Goal: Navigation & Orientation: Find specific page/section

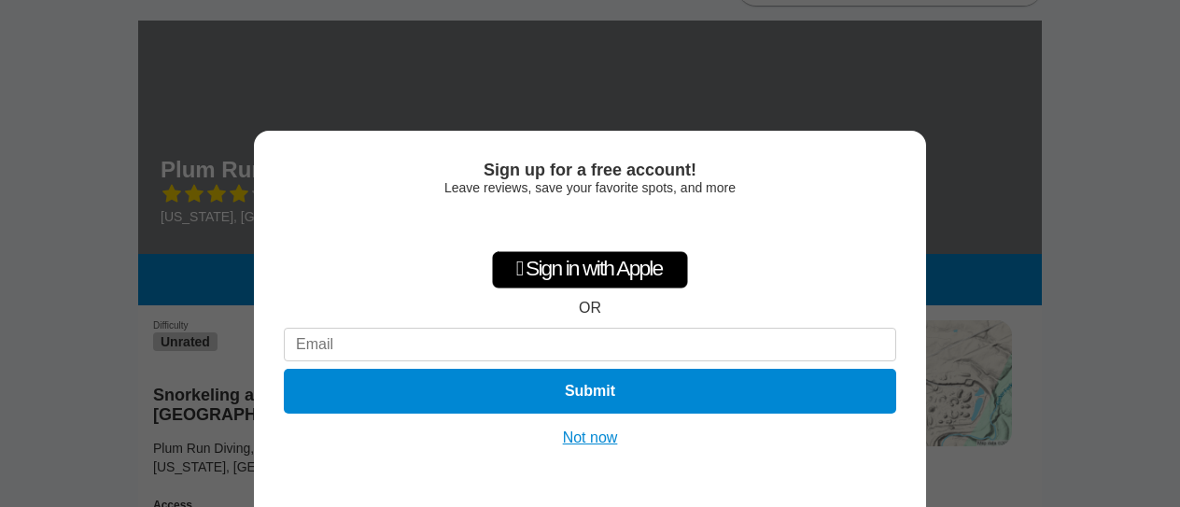
click at [581, 435] on button "Not now" at bounding box center [590, 437] width 66 height 19
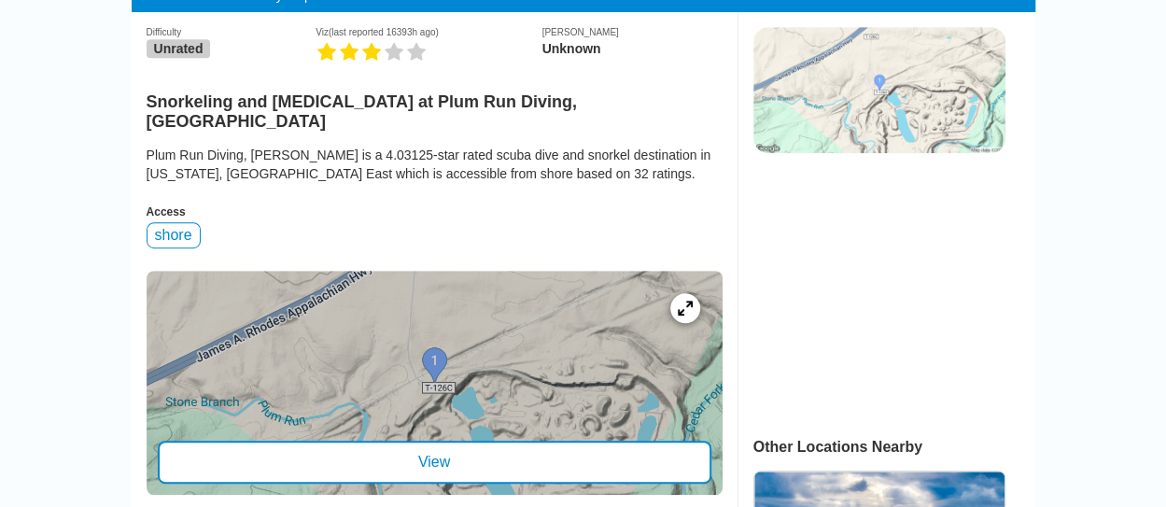
scroll to position [560, 0]
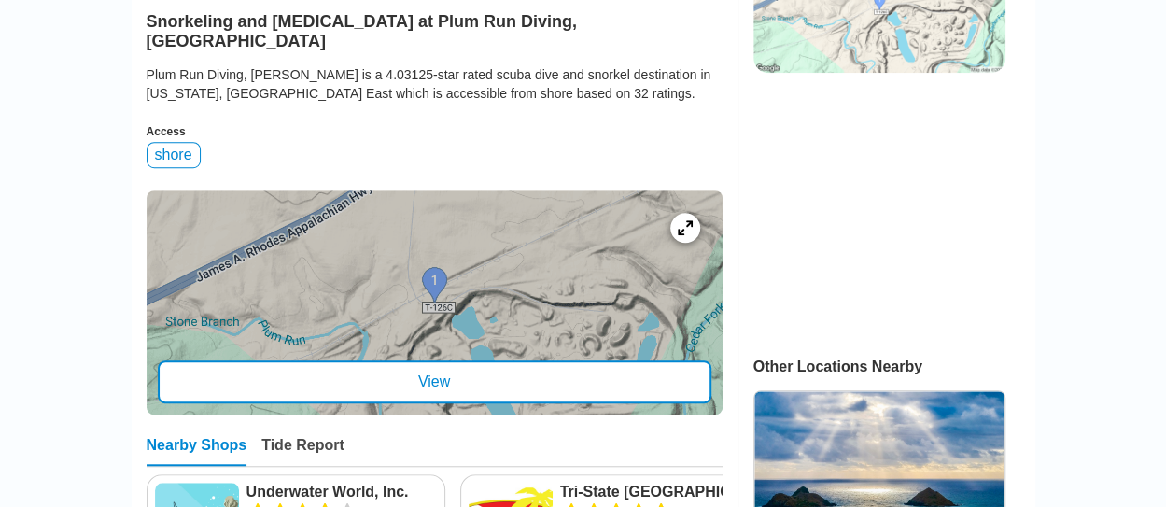
click at [445, 369] on div "View" at bounding box center [435, 381] width 554 height 43
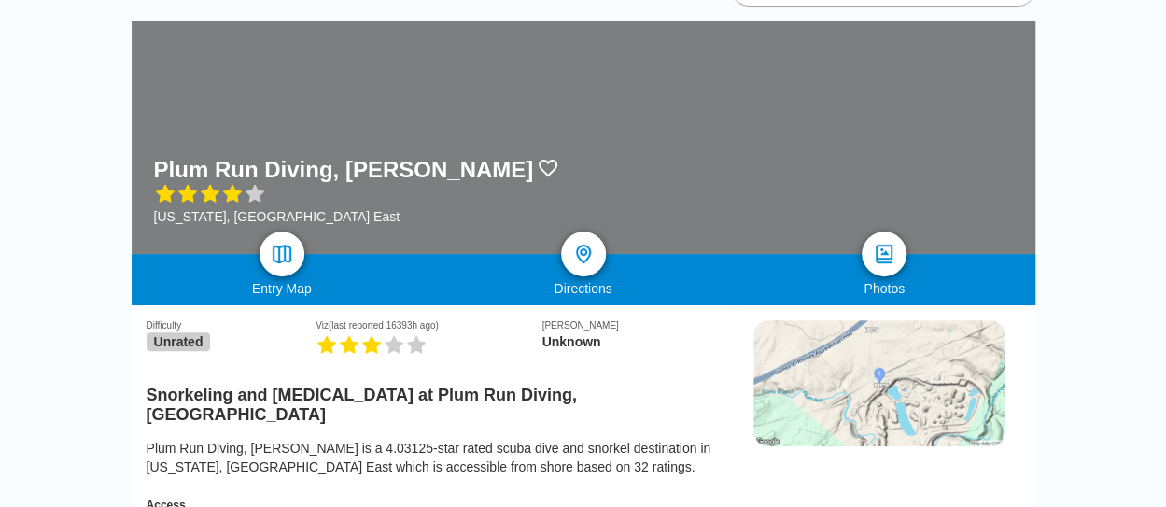
scroll to position [93, 0]
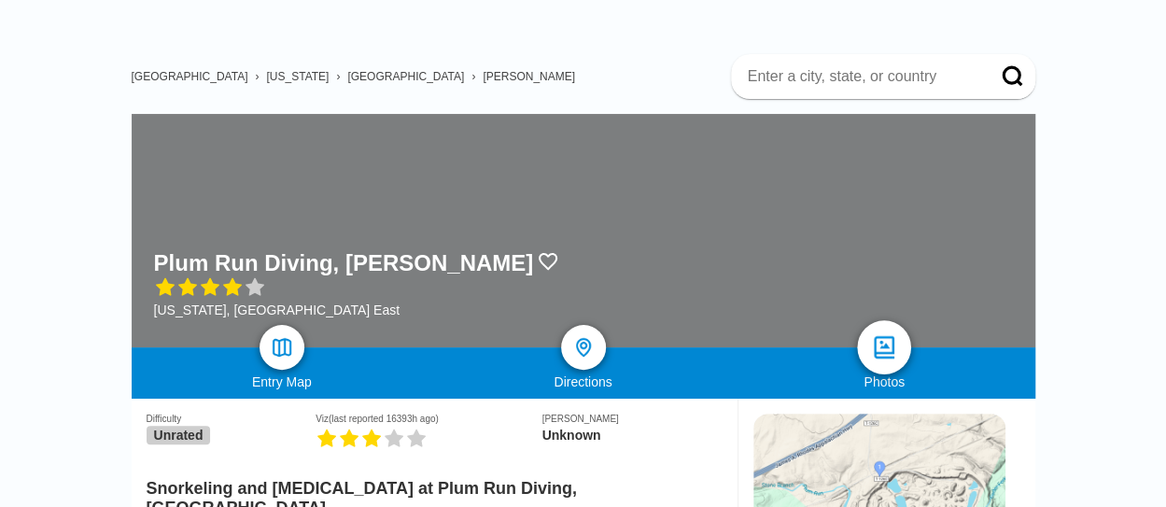
click at [878, 348] on img at bounding box center [884, 347] width 27 height 27
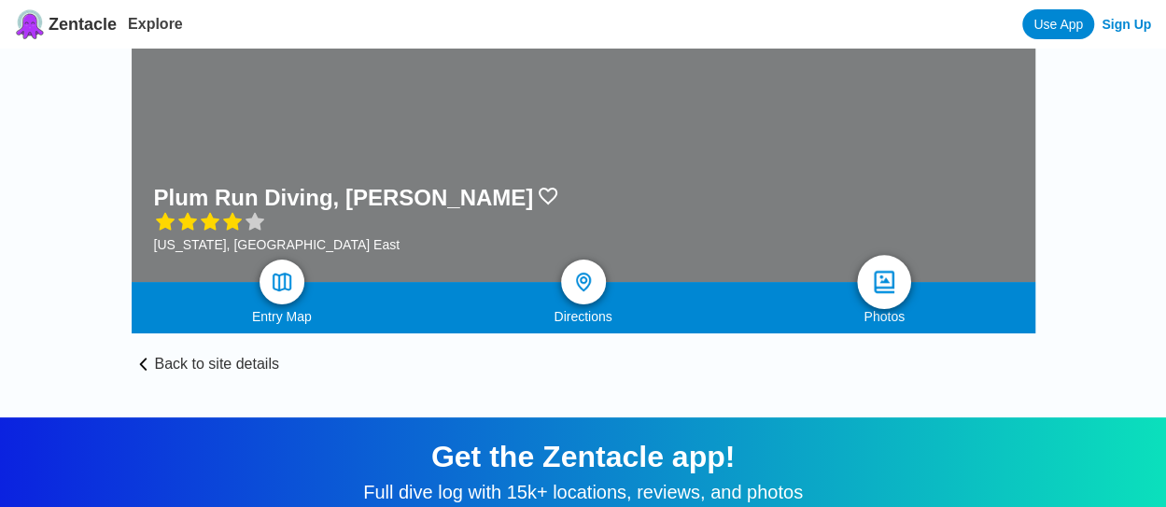
click at [888, 279] on img at bounding box center [884, 282] width 27 height 27
click at [281, 296] on link at bounding box center [282, 282] width 54 height 54
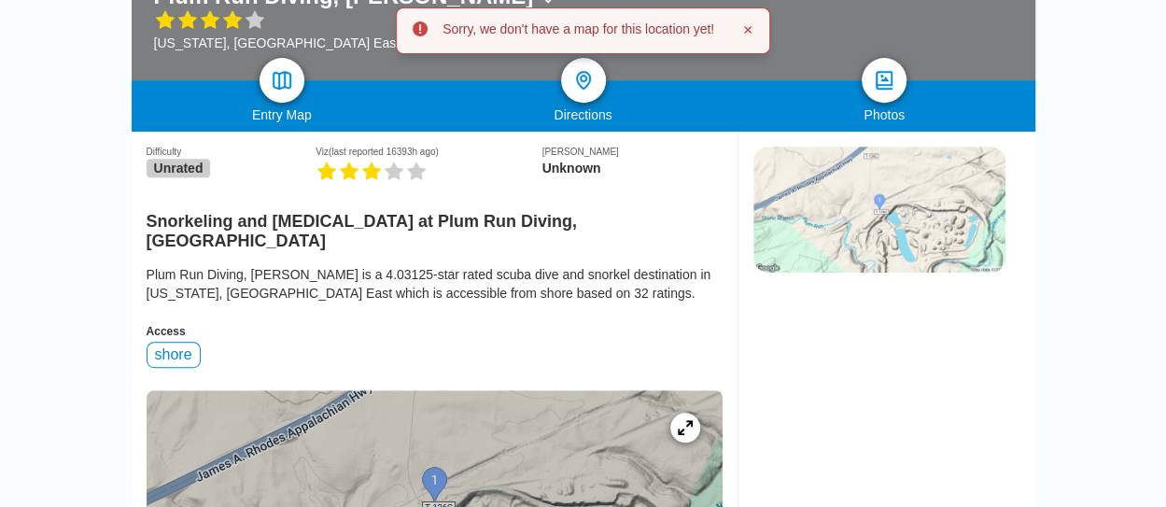
scroll to position [467, 0]
